Goal: Information Seeking & Learning: Learn about a topic

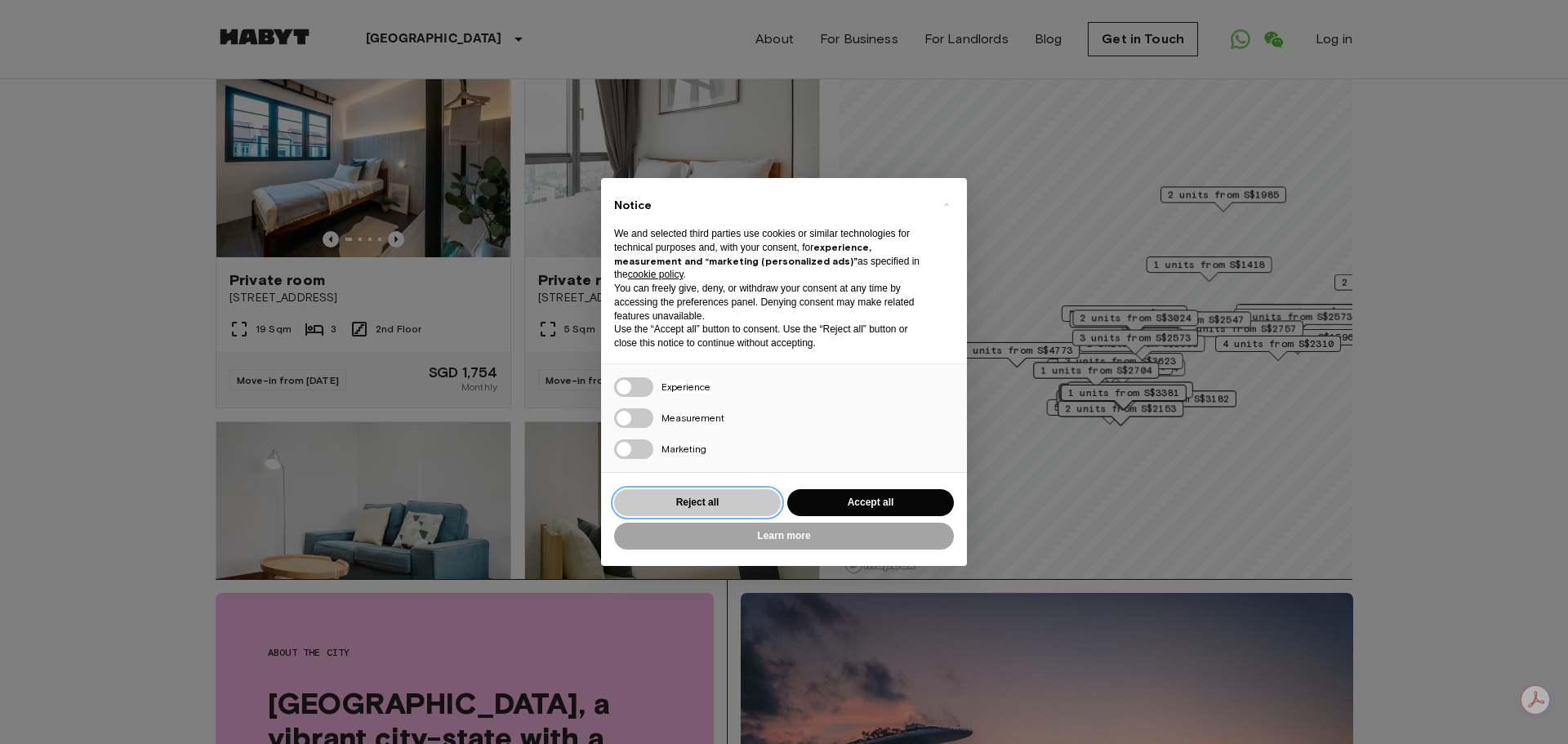
click at [753, 498] on button "Reject all" at bounding box center [697, 502] width 167 height 27
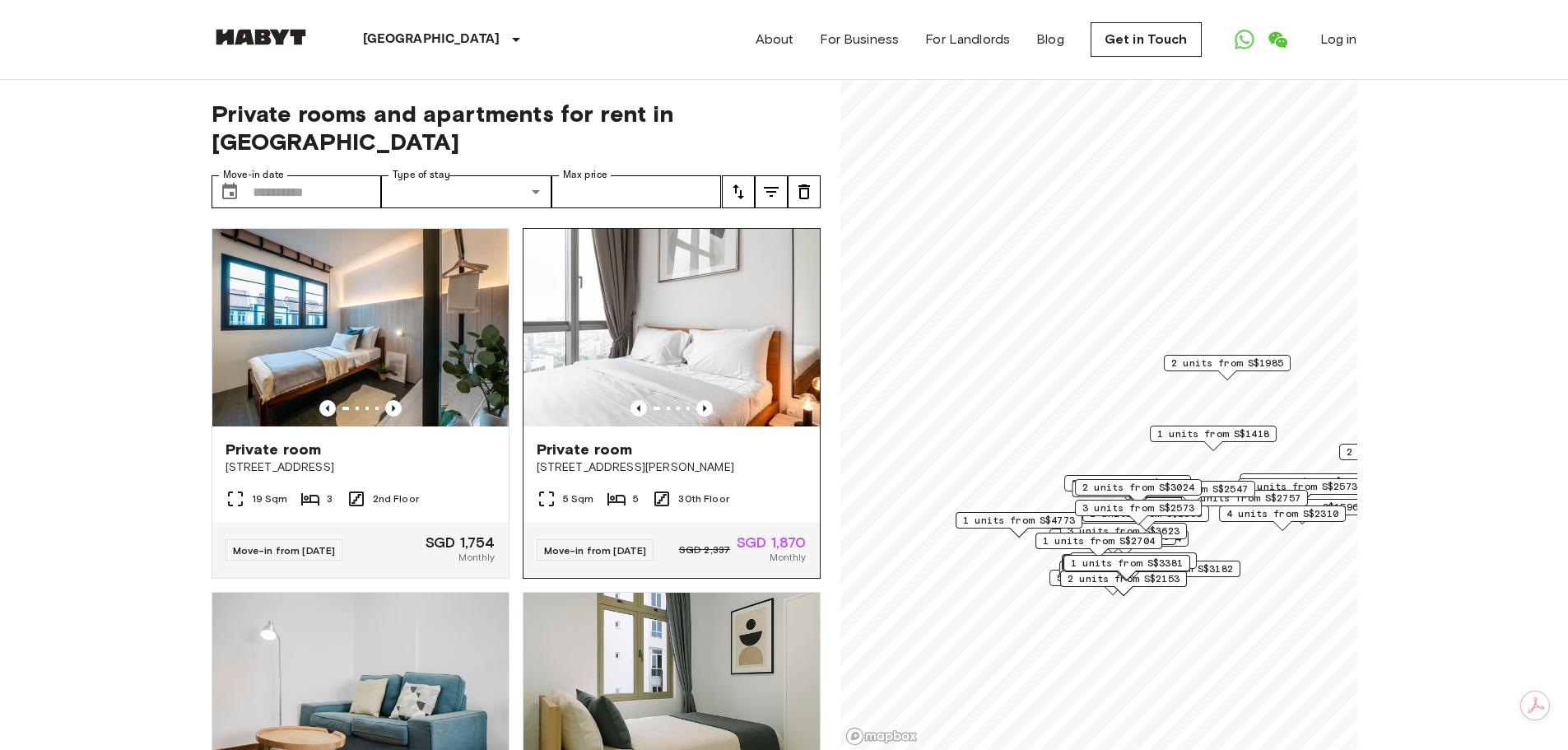
click at [635, 250] on img at bounding box center [671, 327] width 296 height 198
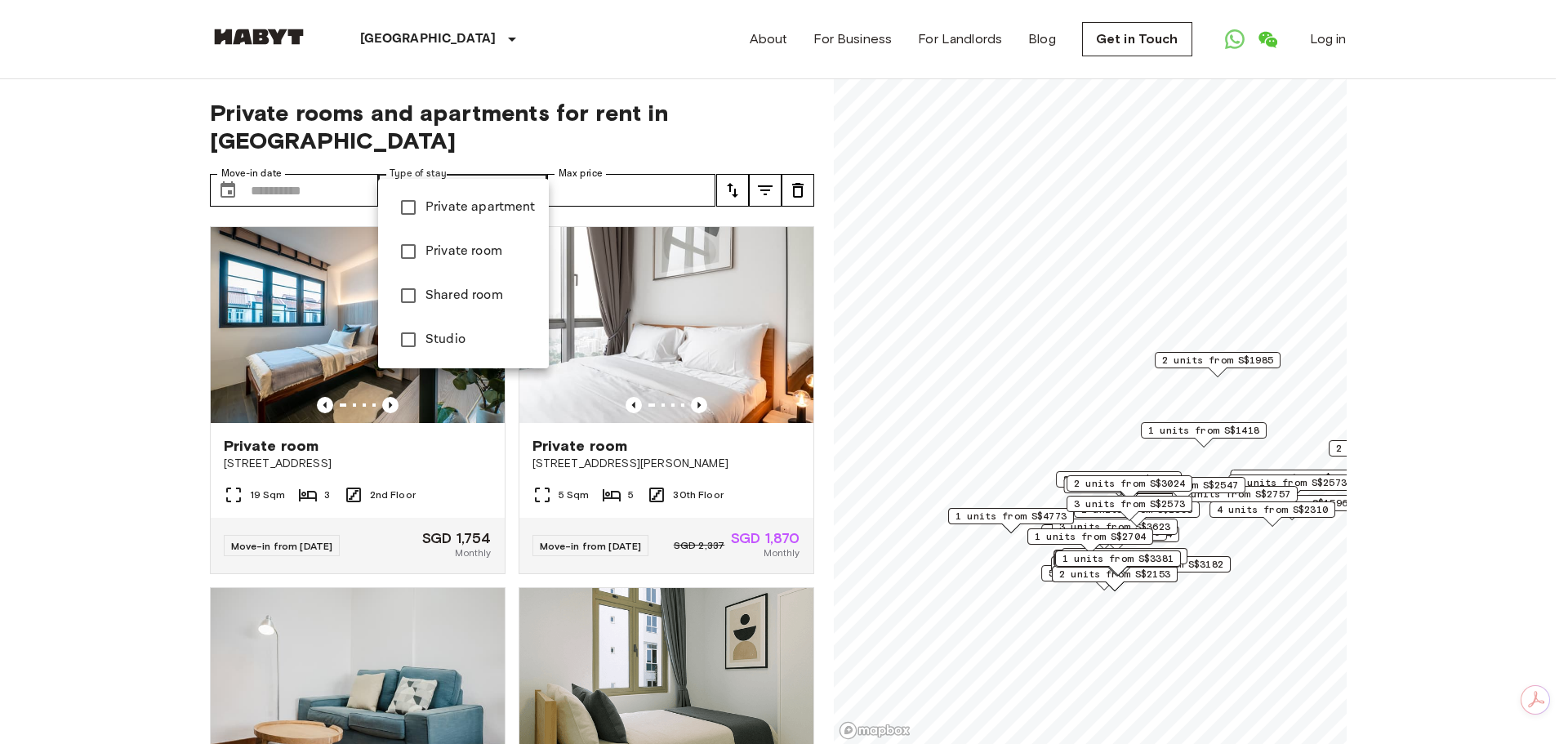
click at [292, 161] on div at bounding box center [784, 372] width 1568 height 744
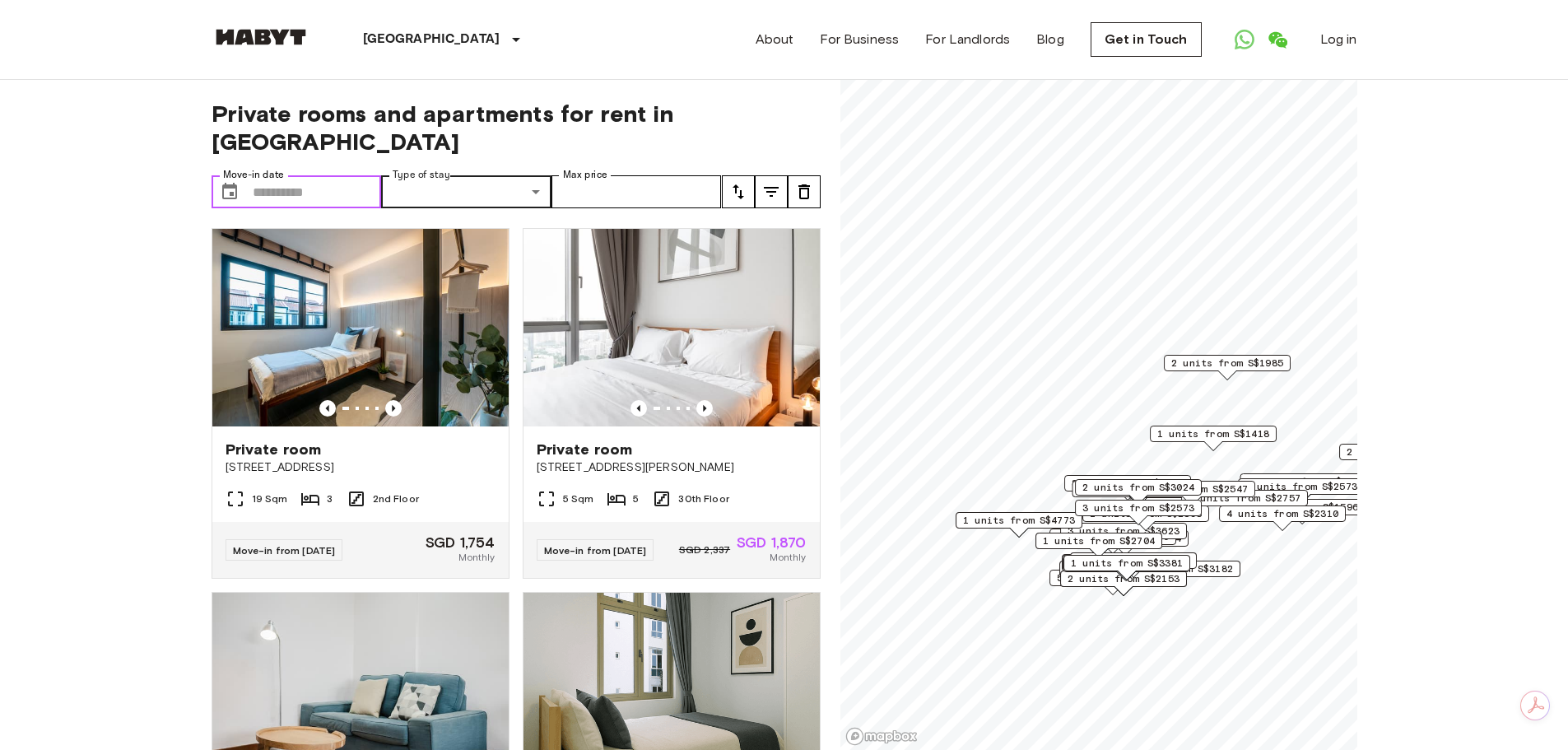
click at [296, 175] on input "Move-in date" at bounding box center [317, 191] width 129 height 33
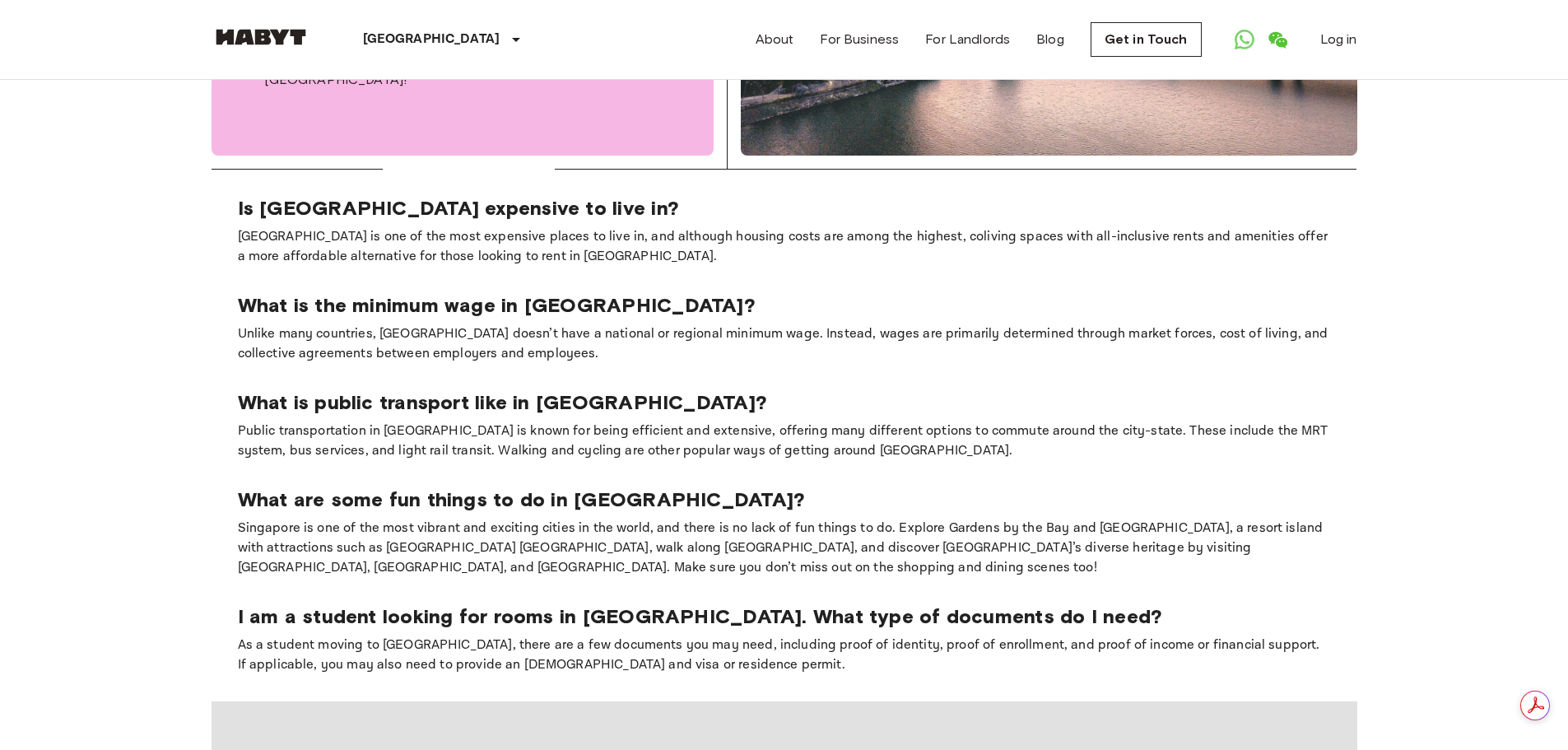
scroll to position [1564, 0]
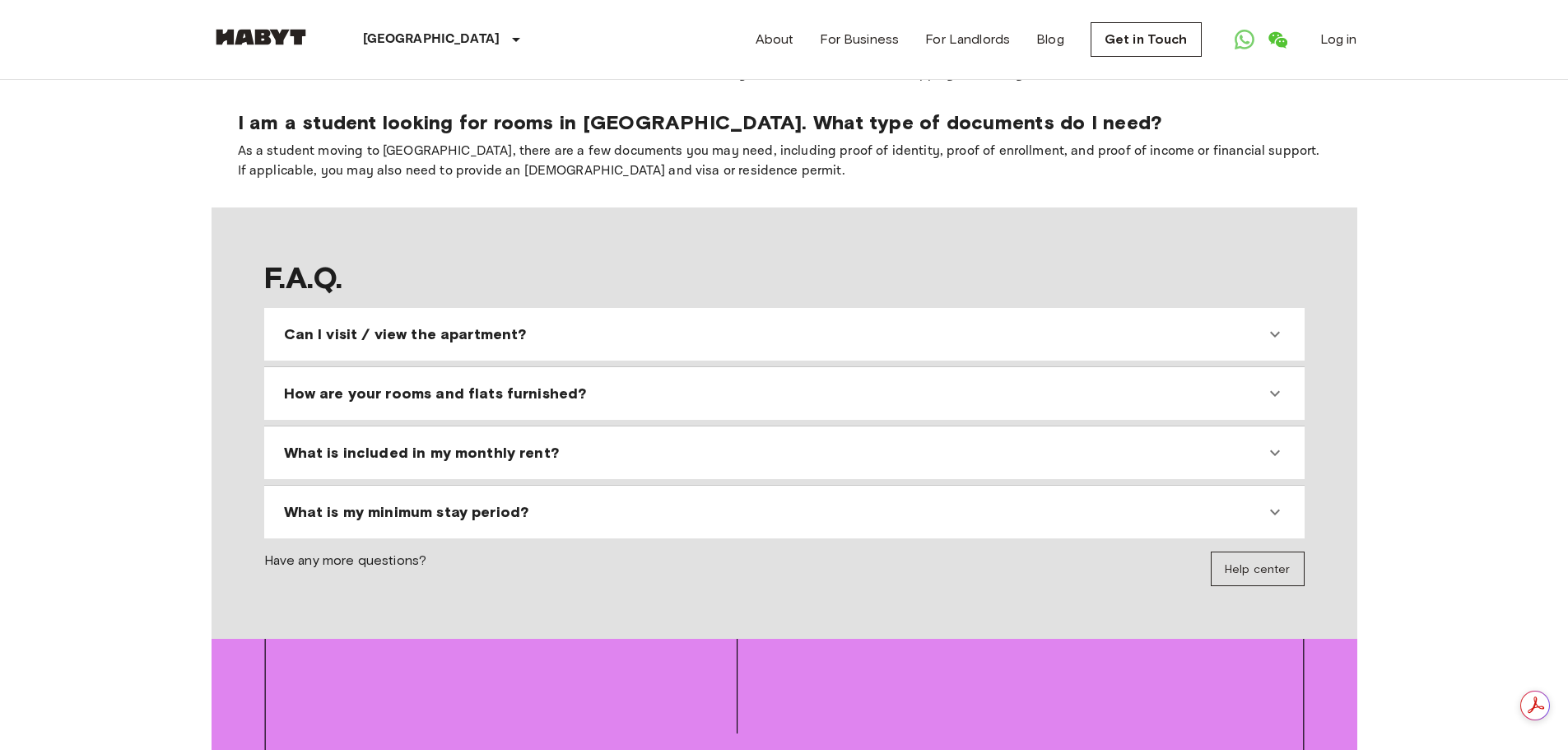
click at [574, 502] on div "What is my minimum stay period?" at bounding box center [775, 512] width 981 height 20
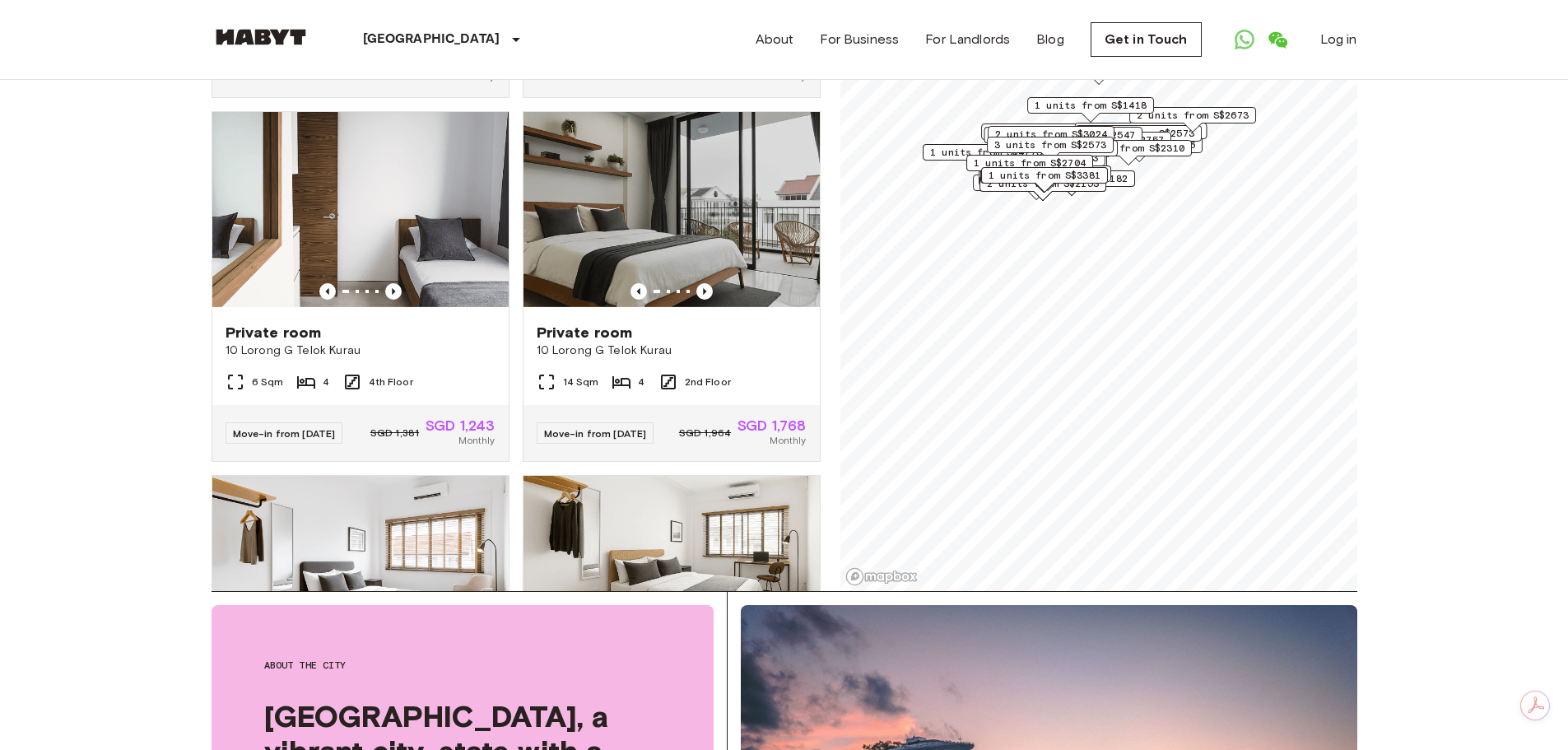
scroll to position [0, 0]
